Goal: Information Seeking & Learning: Learn about a topic

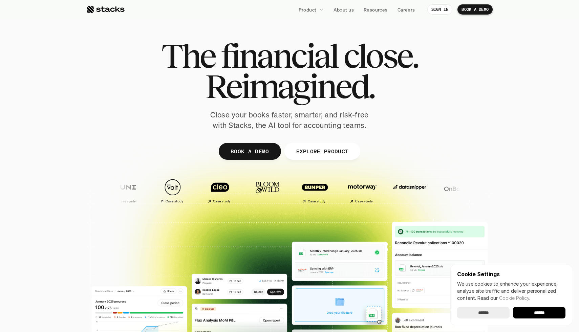
click at [483, 313] on input "******" at bounding box center [483, 313] width 53 height 12
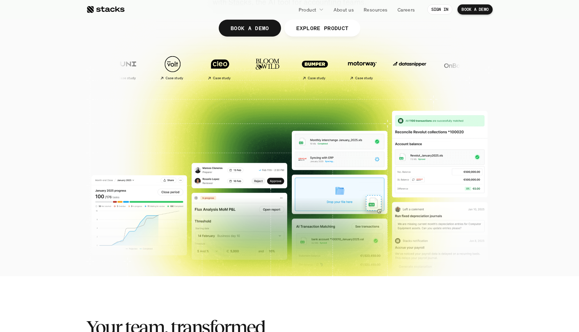
scroll to position [123, 0]
click at [338, 29] on p "EXPLORE PRODUCT" at bounding box center [322, 28] width 53 height 10
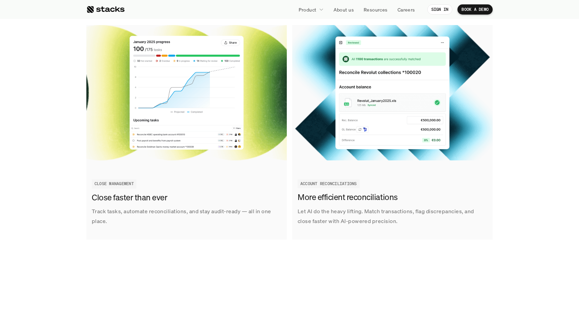
scroll to position [790, 0]
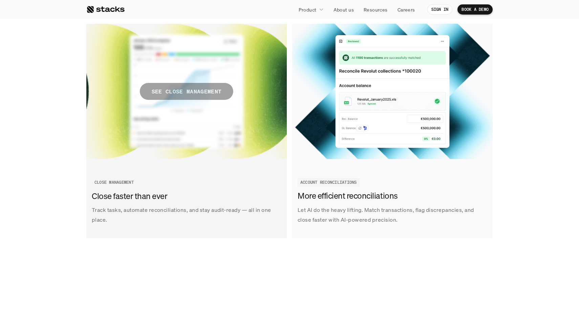
click at [177, 92] on p "SEE CLOSE MANAGEMENT" at bounding box center [187, 92] width 70 height 10
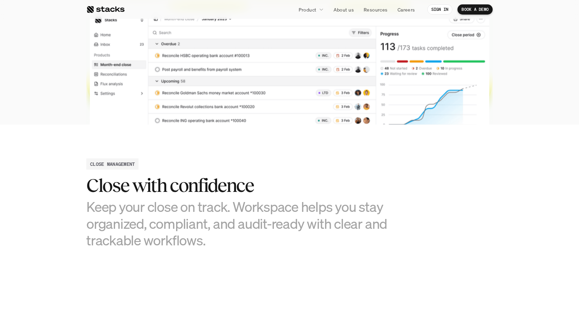
scroll to position [203, 0]
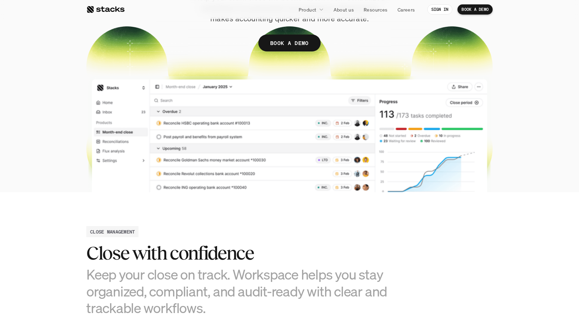
scroll to position [130, 0]
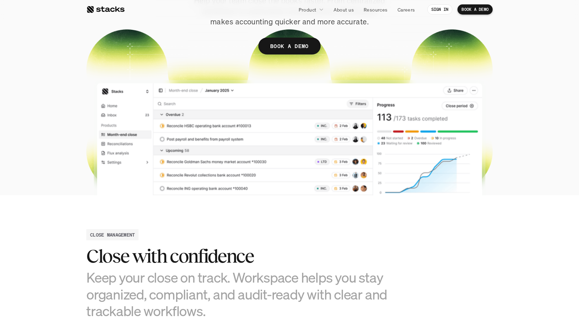
click at [510, 135] on section "Close the books. Without the chaos. Help your team close the books faster. From…" at bounding box center [289, 33] width 579 height 326
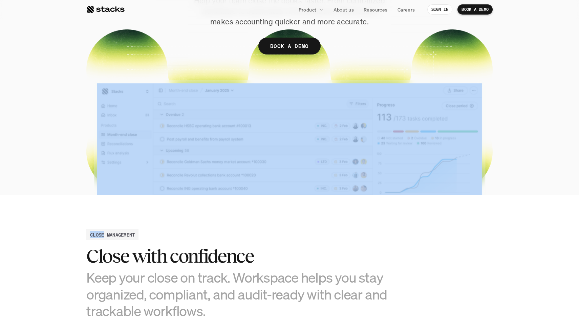
click at [510, 135] on section "Close the books. Without the chaos. Help your team close the books faster. From…" at bounding box center [289, 33] width 579 height 326
click at [510, 174] on section "Close the books. Without the chaos. Help your team close the books faster. From…" at bounding box center [289, 33] width 579 height 326
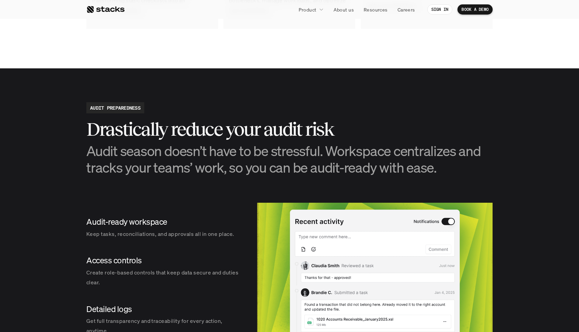
scroll to position [664, 0]
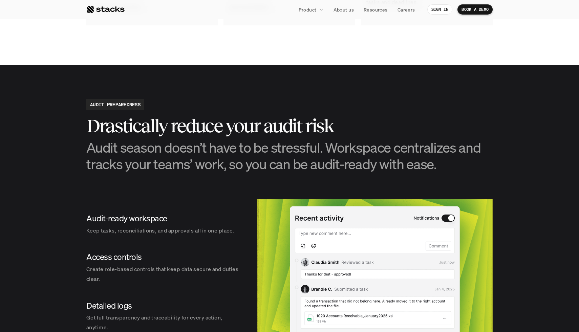
click at [203, 124] on h2 "Drastically reduce your audit risk" at bounding box center [289, 126] width 407 height 21
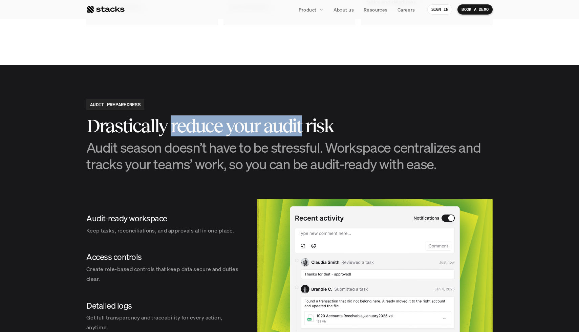
drag, startPoint x: 203, startPoint y: 124, endPoint x: 274, endPoint y: 119, distance: 71.0
click at [274, 119] on h2 "Drastically reduce your audit risk" at bounding box center [289, 126] width 407 height 21
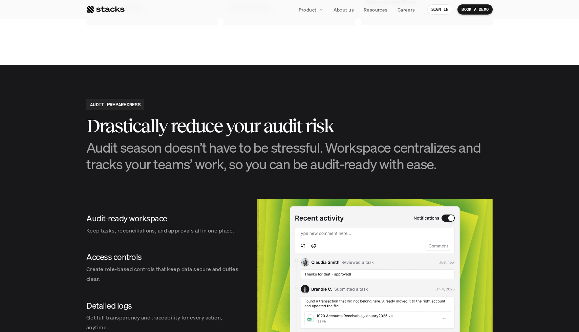
click at [232, 130] on h2 "Drastically reduce your audit risk" at bounding box center [289, 126] width 407 height 21
click at [216, 130] on h2 "Drastically reduce your audit risk" at bounding box center [289, 126] width 407 height 21
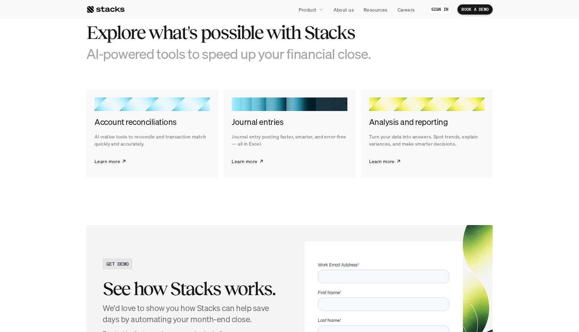
scroll to position [1055, 0]
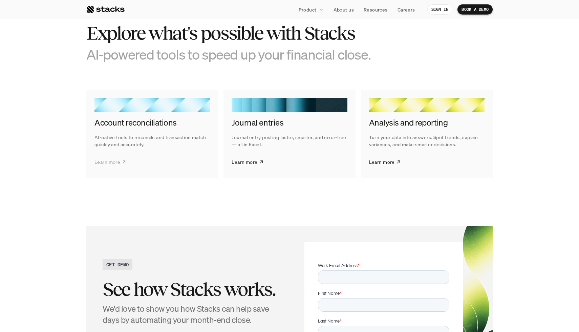
click at [118, 163] on p "Learn more" at bounding box center [108, 162] width 26 height 7
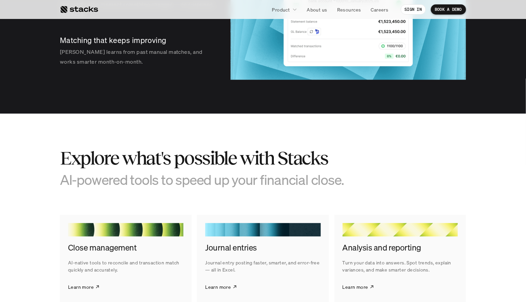
scroll to position [1197, 0]
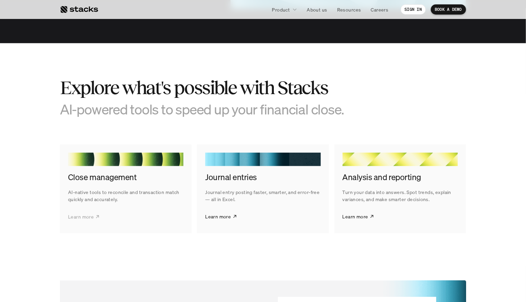
click at [84, 218] on p "Learn more" at bounding box center [81, 216] width 26 height 7
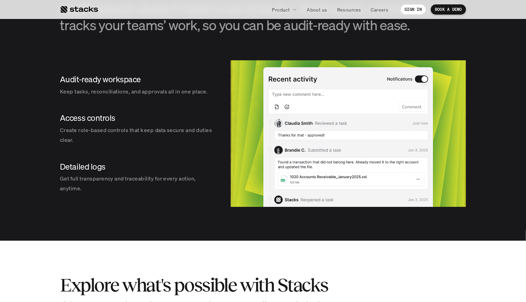
scroll to position [803, 0]
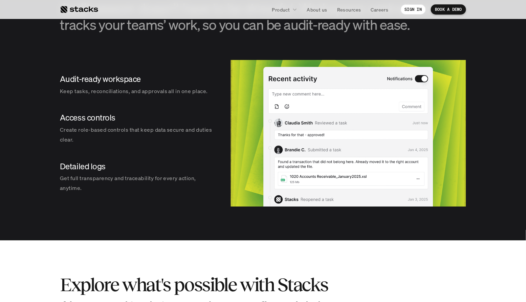
click at [82, 130] on p "Create role-based controls that keep data secure and duties clear." at bounding box center [138, 135] width 157 height 20
drag, startPoint x: 82, startPoint y: 130, endPoint x: 138, endPoint y: 127, distance: 56.0
click at [138, 127] on p "Create role-based controls that keep data secure and duties clear." at bounding box center [138, 135] width 157 height 20
click at [90, 90] on p "Keep tasks, reconciliations, and approvals all in one place." at bounding box center [138, 91] width 157 height 10
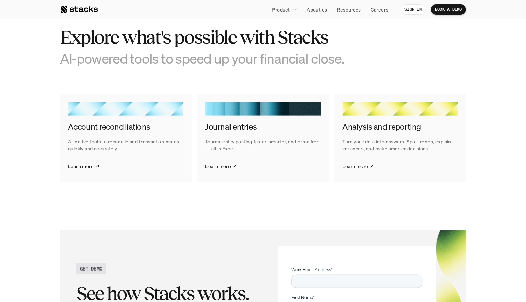
scroll to position [1043, 0]
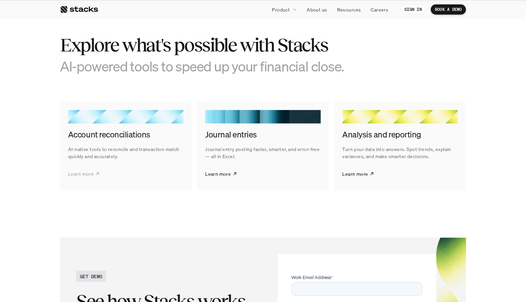
click at [86, 173] on p "Learn more" at bounding box center [81, 173] width 26 height 7
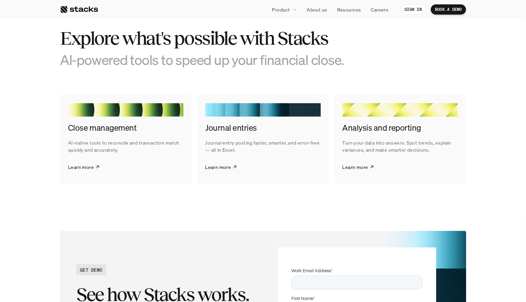
scroll to position [1241, 0]
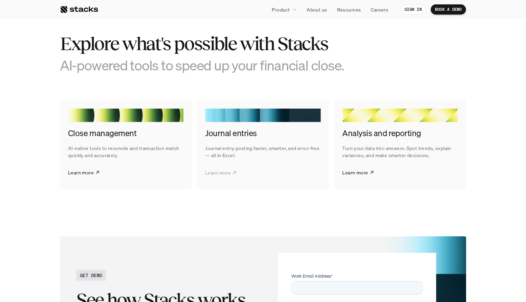
click at [227, 173] on p "Learn more" at bounding box center [218, 172] width 26 height 7
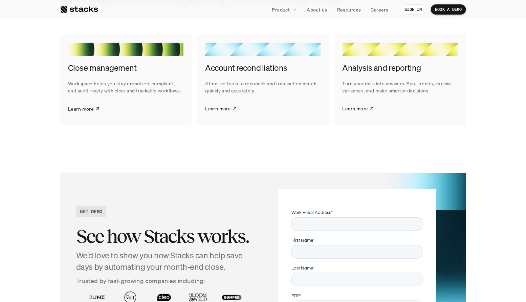
scroll to position [1047, 0]
click at [359, 108] on p "Learn more" at bounding box center [356, 108] width 26 height 7
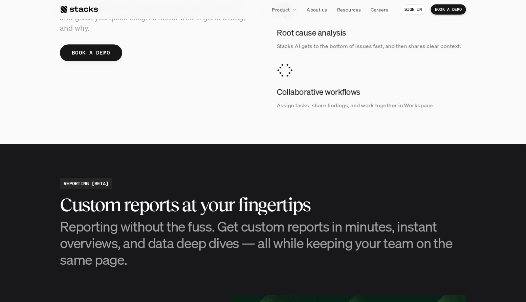
scroll to position [799, 0]
